Goal: Task Accomplishment & Management: Manage account settings

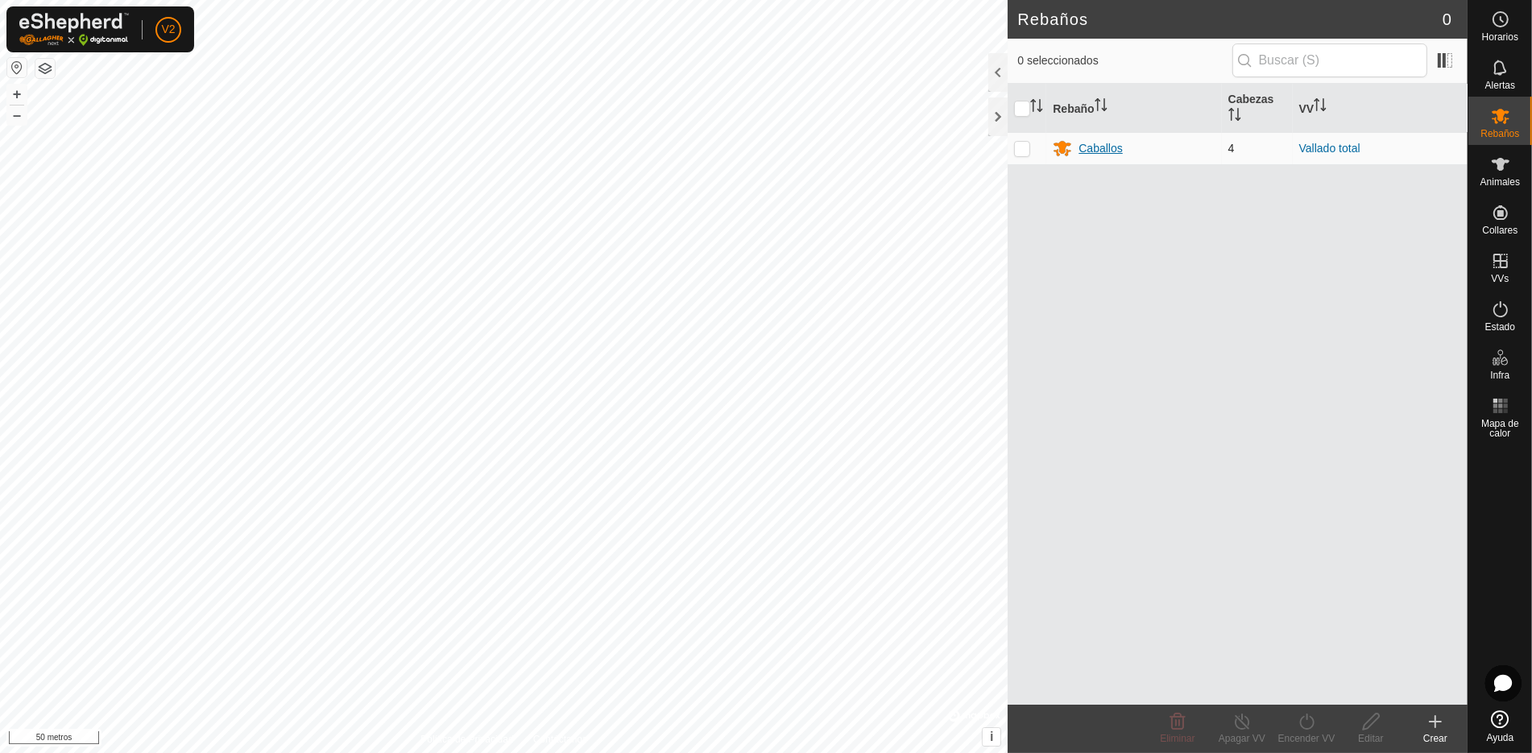
click at [1111, 143] on font "Caballos" at bounding box center [1100, 148] width 43 height 13
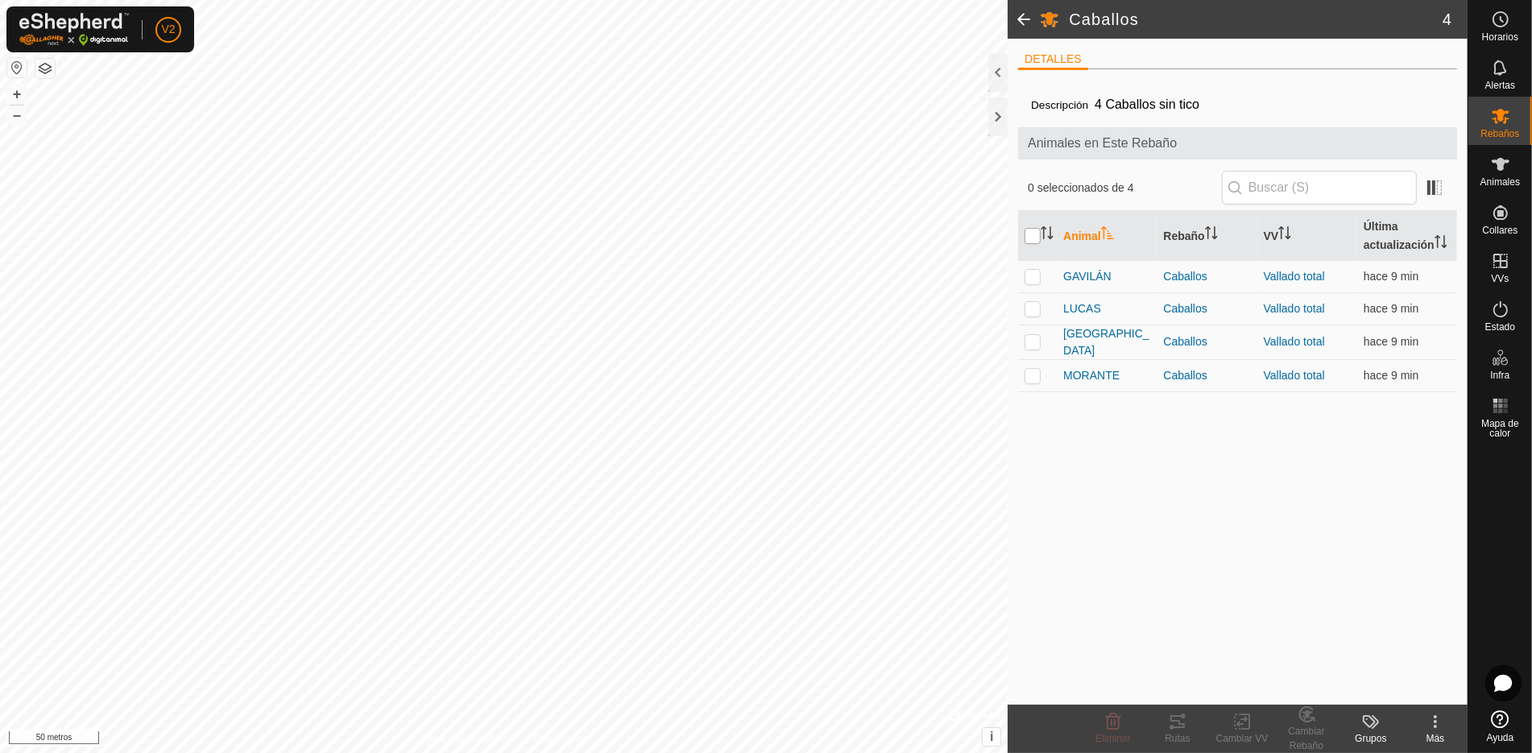
click at [1031, 231] on input "checkbox" at bounding box center [1033, 236] width 16 height 16
checkbox input "true"
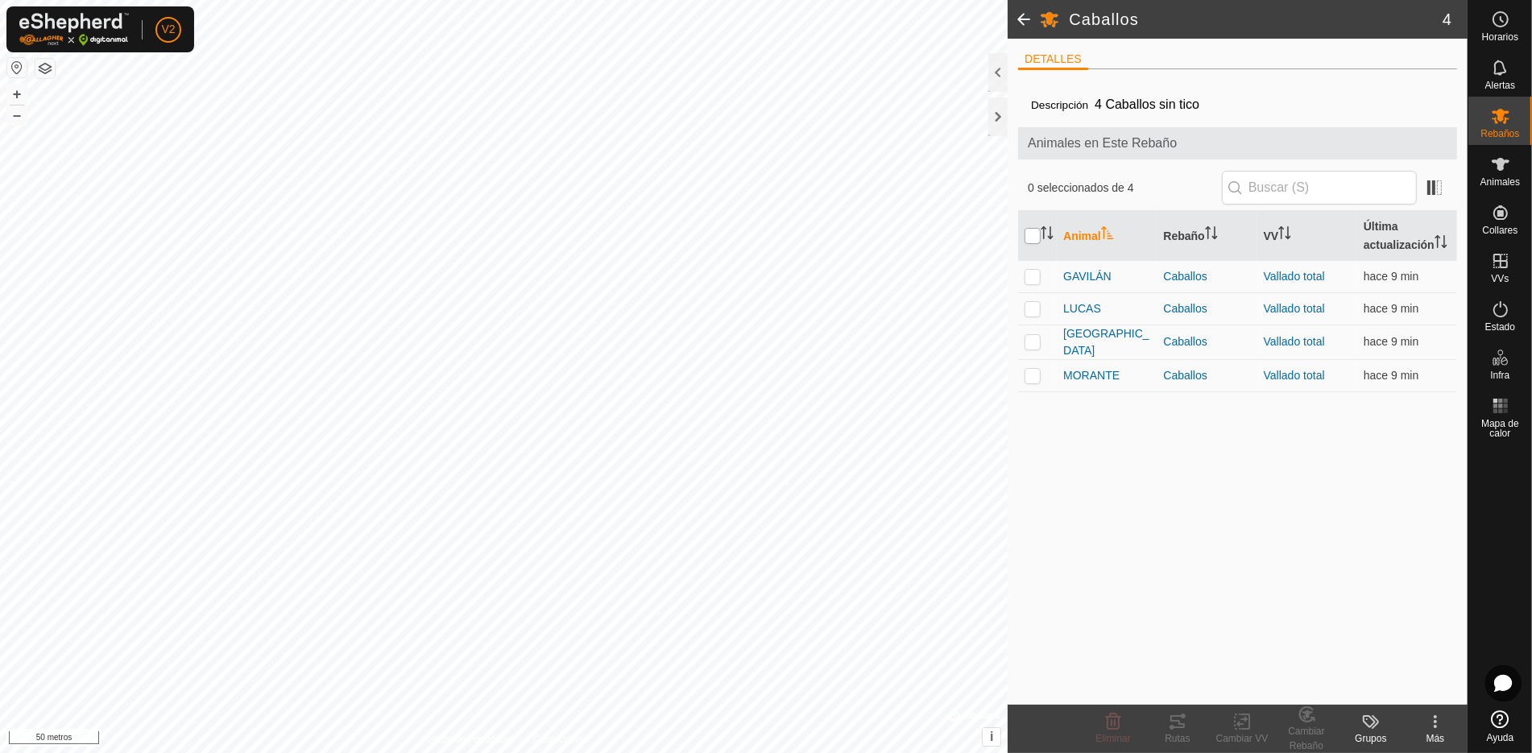
checkbox input "true"
click at [1186, 722] on icon at bounding box center [1177, 721] width 19 height 19
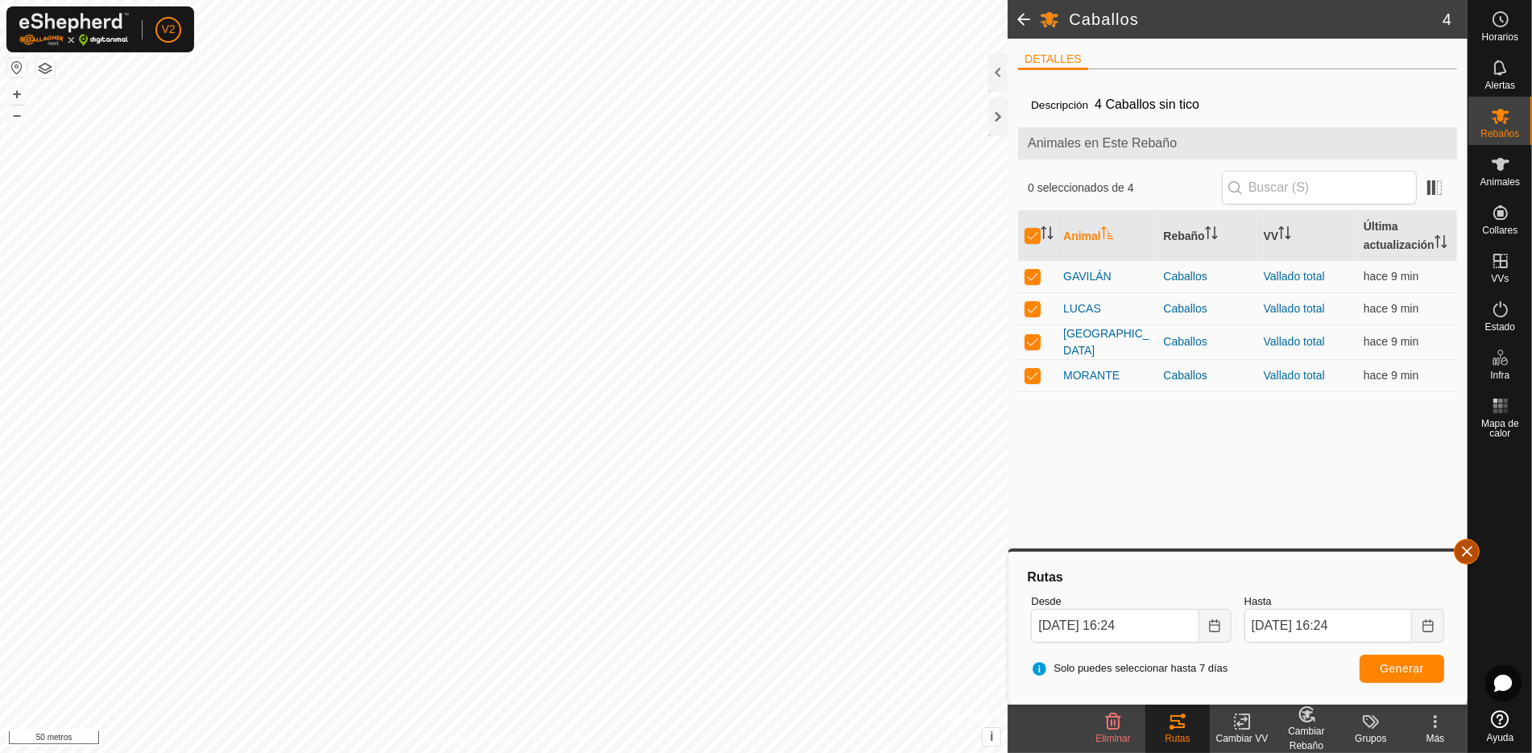
click at [1468, 550] on button "button" at bounding box center [1467, 552] width 26 height 26
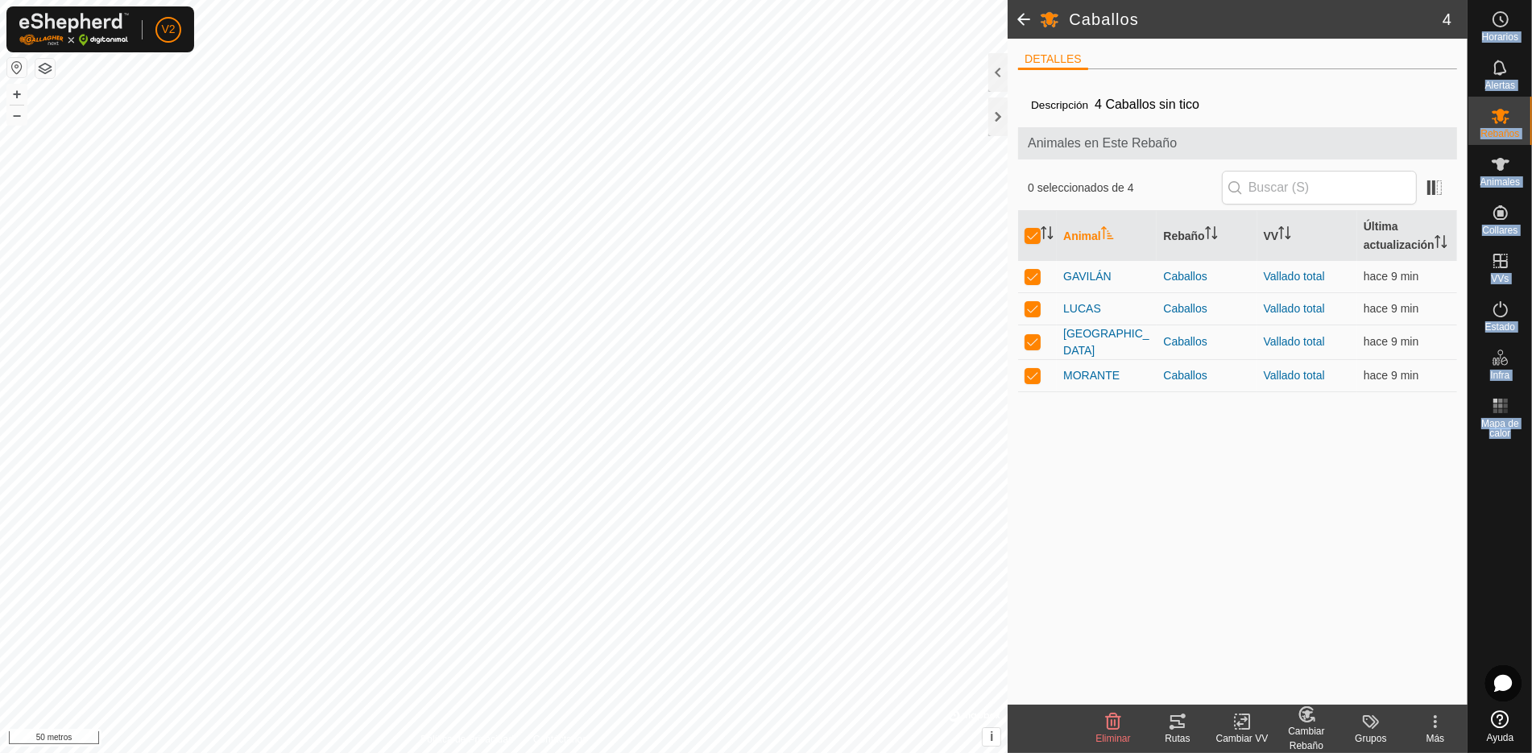
drag, startPoint x: 1468, startPoint y: 550, endPoint x: 1467, endPoint y: 586, distance: 35.5
click at [1467, 586] on div "Horarios Alertas Rebaños Animales Collares VVs Estado Infra Mapa de calor Ayuda…" at bounding box center [766, 376] width 1532 height 753
click at [1362, 508] on div "Descripción 4 Caballos sin tico Animales en Este Rebaño 0 seleccionados de 4 An…" at bounding box center [1237, 393] width 439 height 623
click at [996, 105] on div at bounding box center [997, 116] width 19 height 39
